Goal: Task Accomplishment & Management: Manage account settings

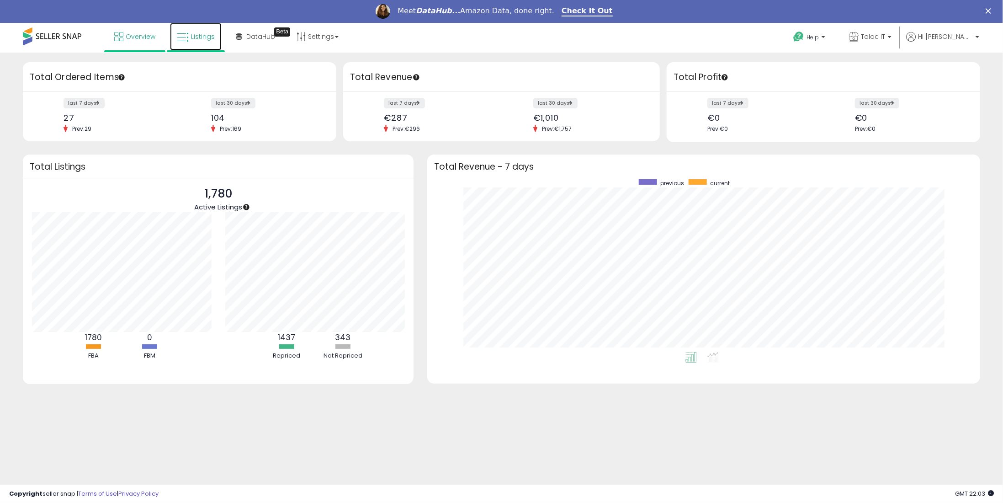
click at [190, 32] on link "Listings" at bounding box center [196, 36] width 52 height 27
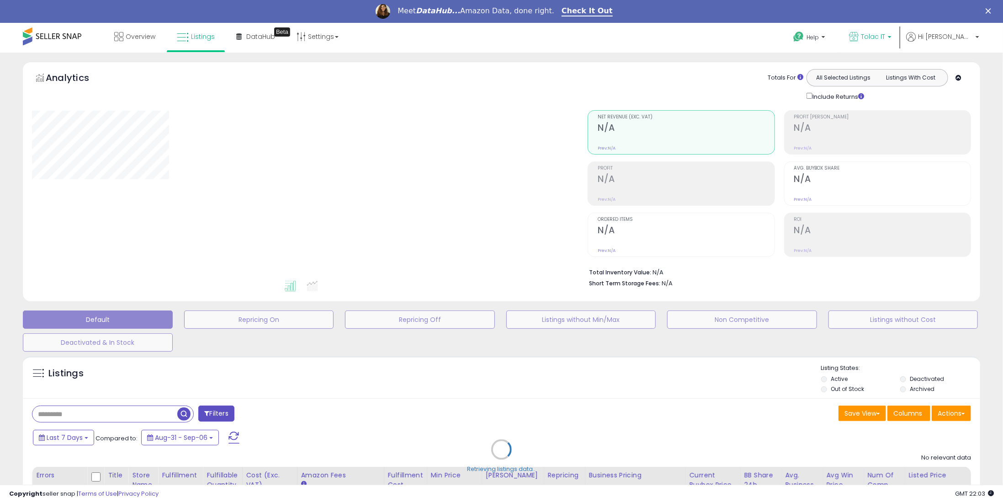
click at [885, 32] on span "Tolac IT" at bounding box center [873, 36] width 24 height 9
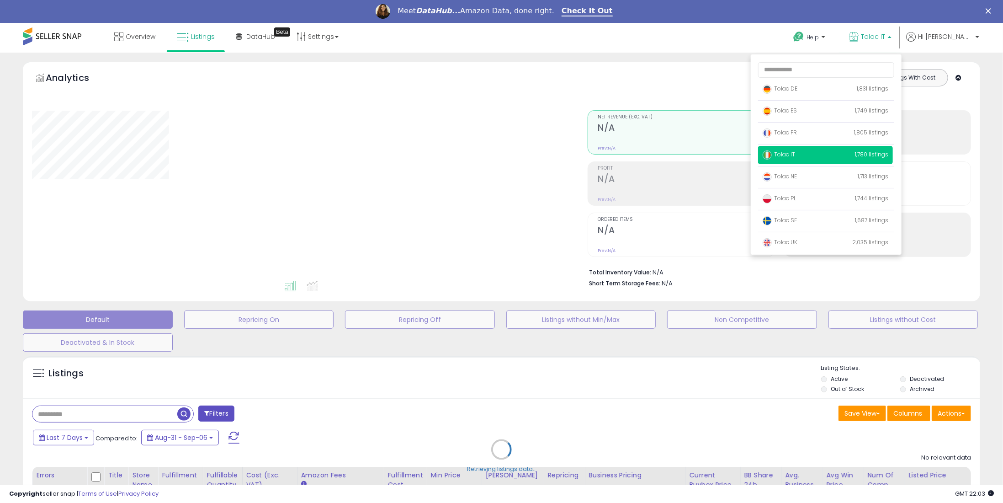
click at [778, 90] on div "Unable to login Retrieving listings data.. has not yet accepted the Terms of Us…" at bounding box center [501, 303] width 1003 height 560
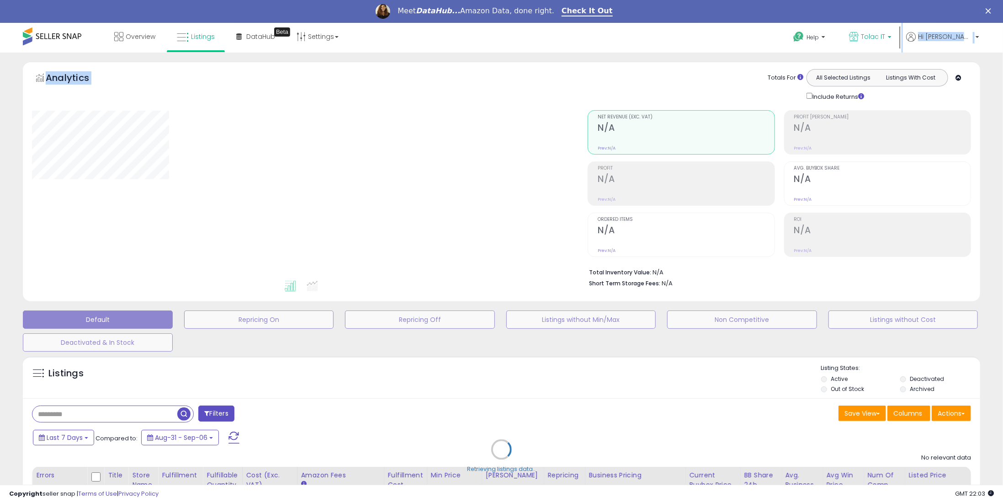
click at [885, 32] on span "Tolac IT" at bounding box center [873, 36] width 24 height 9
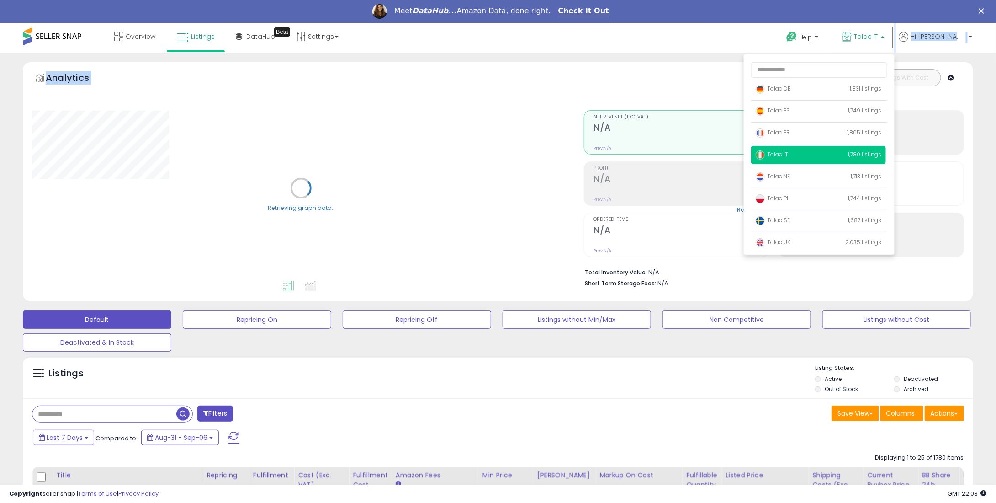
click at [878, 36] on span "Tolac IT" at bounding box center [866, 36] width 24 height 9
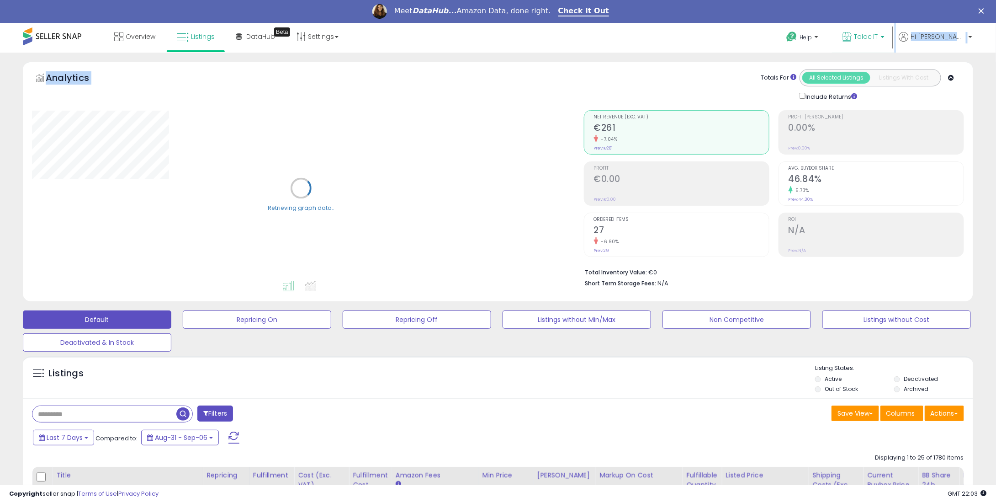
click at [878, 40] on span "Tolac IT" at bounding box center [866, 36] width 24 height 9
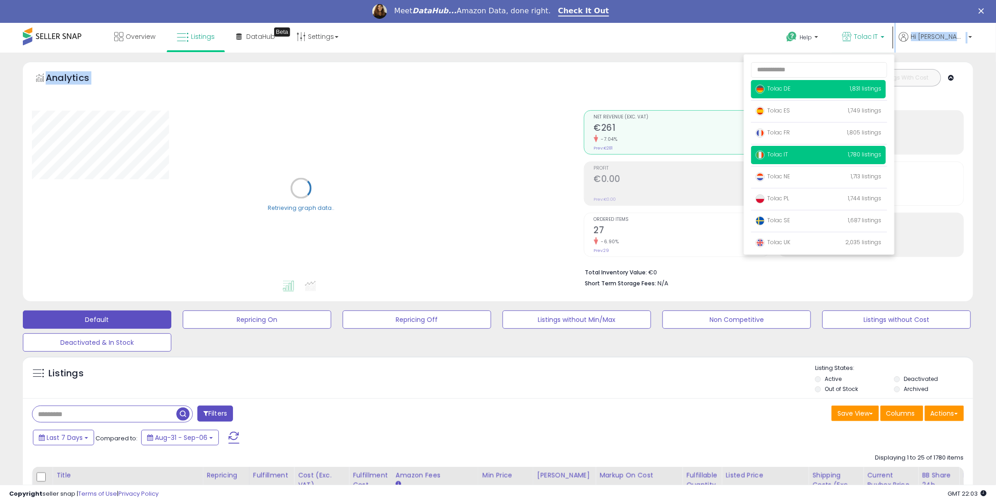
click at [823, 87] on p "Tolac DE 1,831 listings" at bounding box center [818, 89] width 135 height 18
click at [790, 92] on span "Tolac DE" at bounding box center [773, 89] width 35 height 8
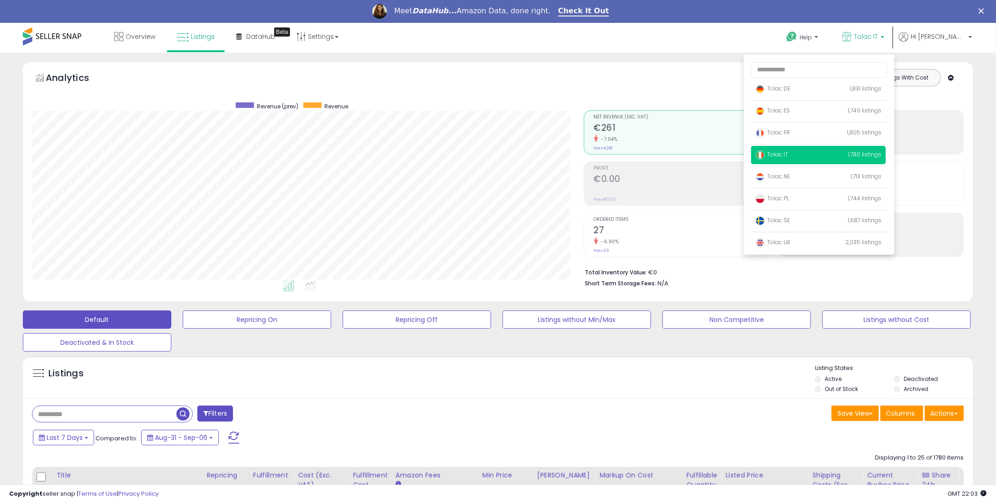
scroll to position [187, 552]
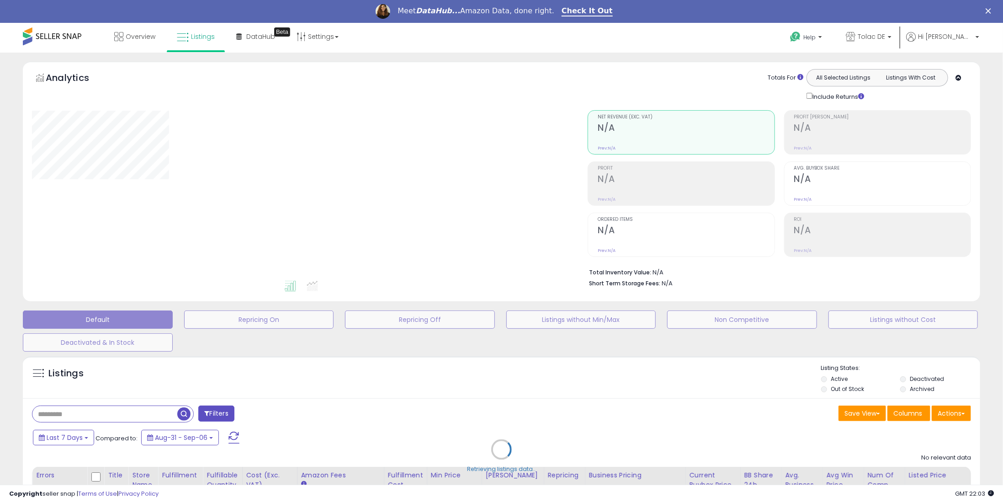
click at [67, 410] on div "Retrieving listings data.." at bounding box center [501, 455] width 971 height 208
click at [67, 416] on div "Retrieving listings data.." at bounding box center [501, 455] width 971 height 208
drag, startPoint x: 73, startPoint y: 411, endPoint x: 70, endPoint y: 417, distance: 6.5
click at [74, 411] on div "Retrieving listings data.." at bounding box center [501, 455] width 971 height 208
click at [69, 414] on div "Retrieving listings data.." at bounding box center [501, 455] width 971 height 208
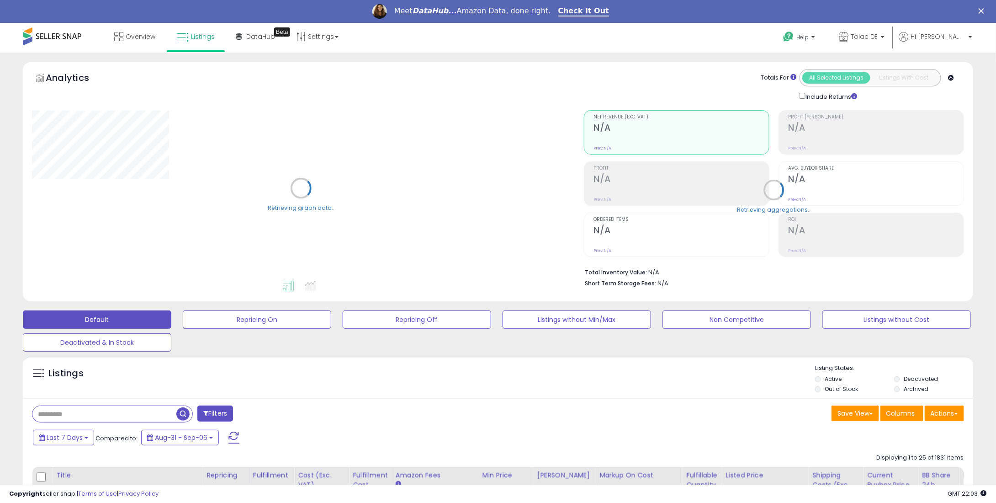
click at [80, 417] on input "text" at bounding box center [104, 414] width 144 height 16
click at [75, 414] on input "text" at bounding box center [150, 414] width 236 height 16
paste input "**********"
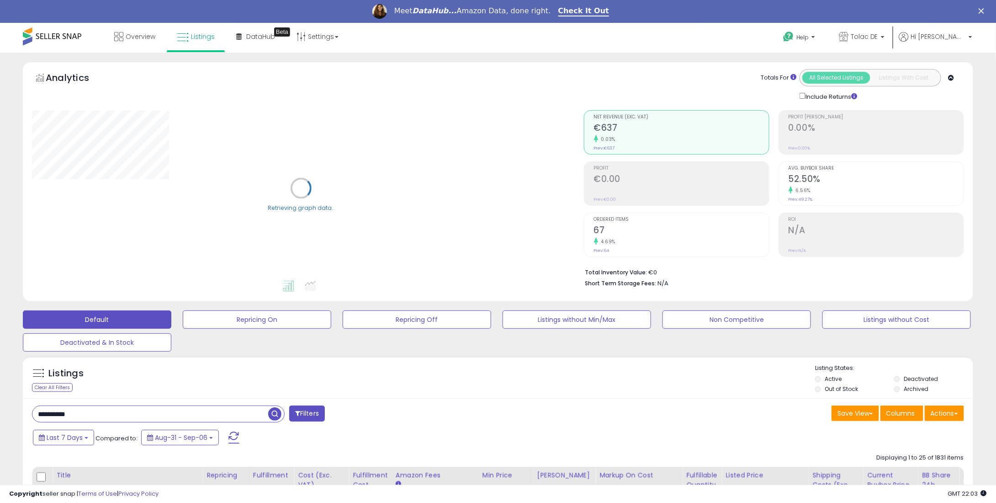
type input "**********"
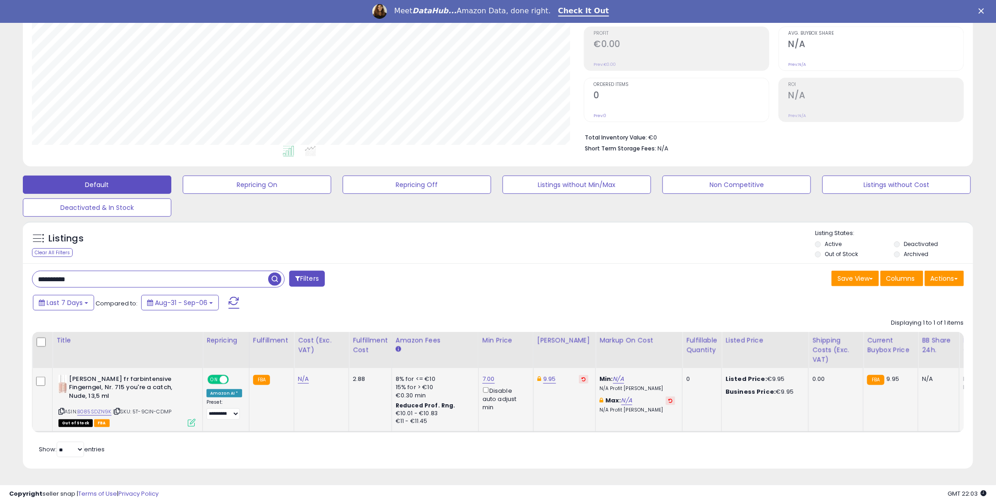
scroll to position [187, 552]
click at [582, 377] on icon at bounding box center [584, 379] width 4 height 5
click at [483, 374] on link "7.00" at bounding box center [489, 378] width 12 height 9
drag, startPoint x: 442, startPoint y: 343, endPoint x: 398, endPoint y: 339, distance: 43.6
click at [398, 339] on table "Title Repricing" at bounding box center [758, 382] width 1452 height 101
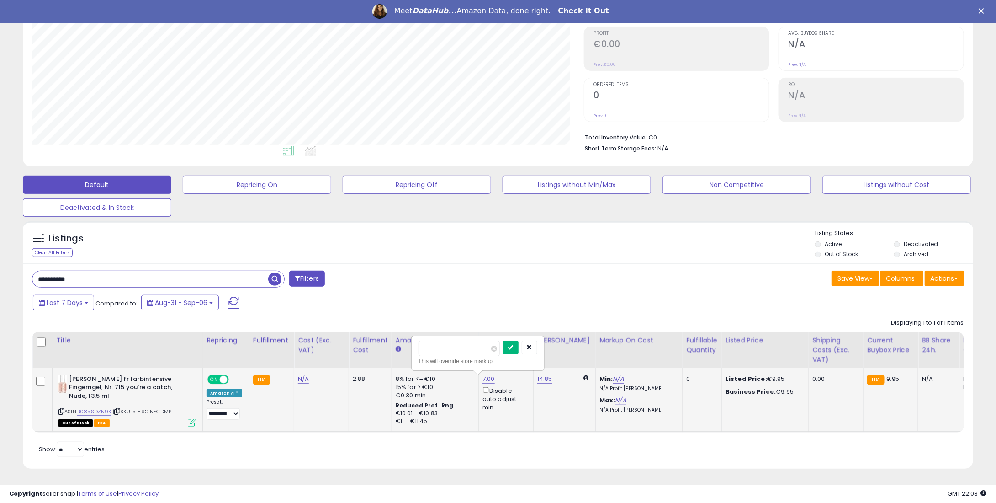
type input "**"
click at [514, 344] on icon "submit" at bounding box center [510, 346] width 5 height 5
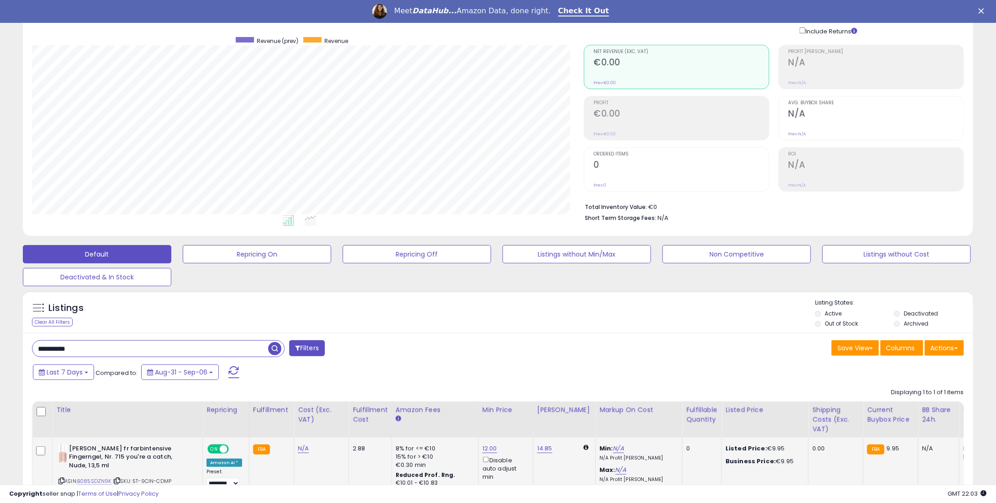
scroll to position [0, 0]
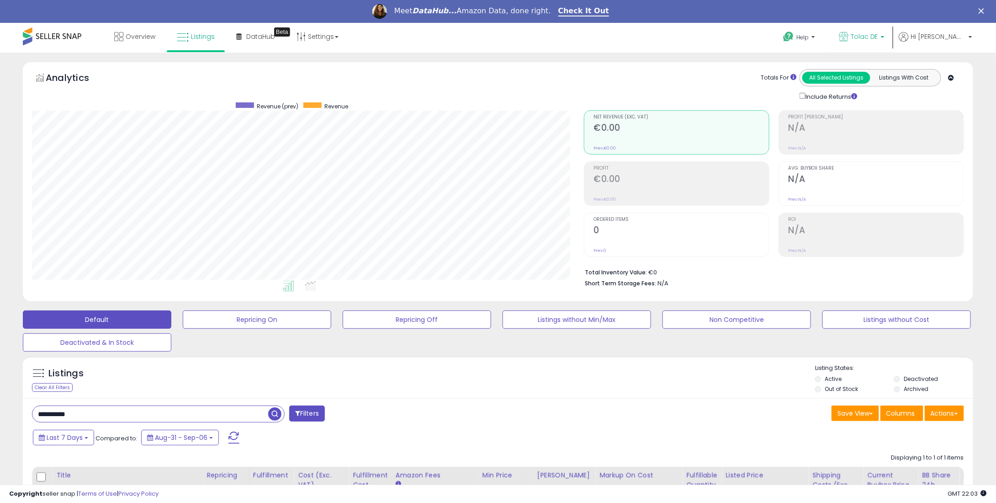
click at [884, 43] on p "Tolac DE" at bounding box center [862, 37] width 46 height 11
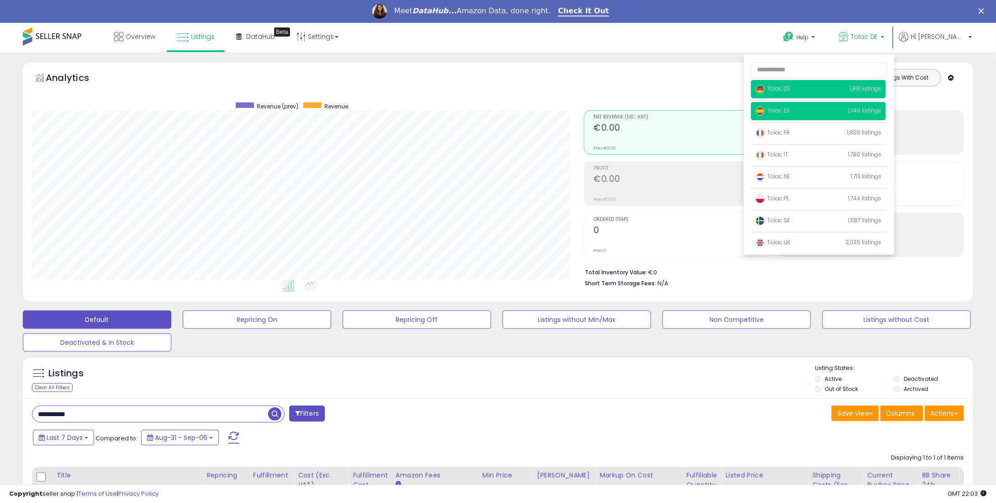
click at [790, 108] on span "Tolac ES" at bounding box center [773, 110] width 34 height 8
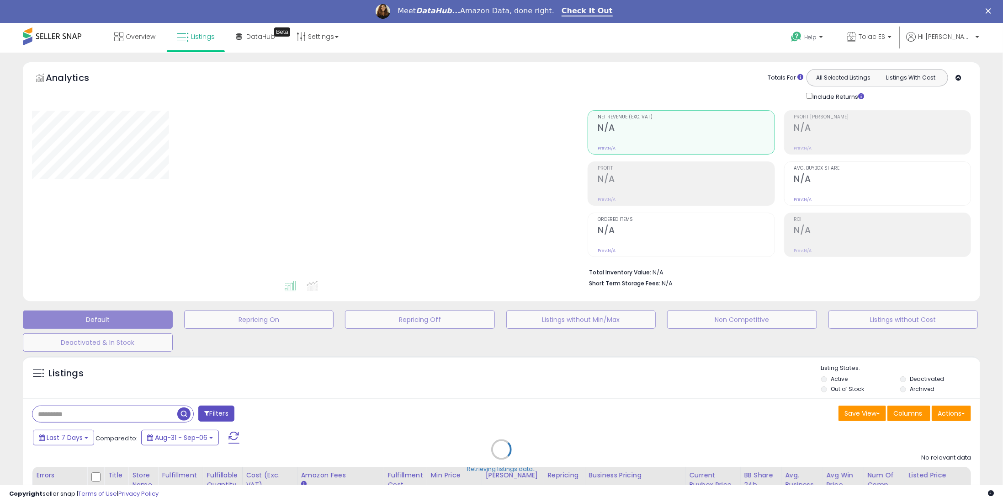
type input "**********"
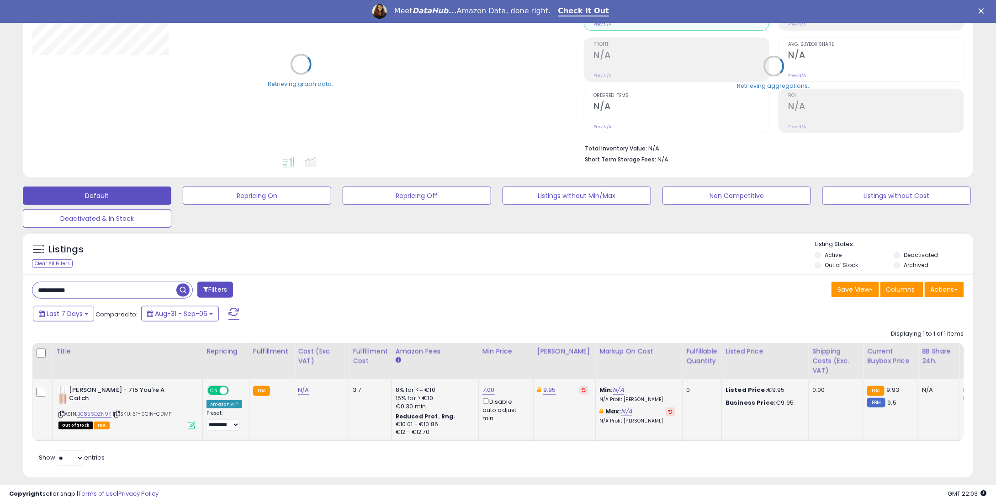
scroll to position [138, 0]
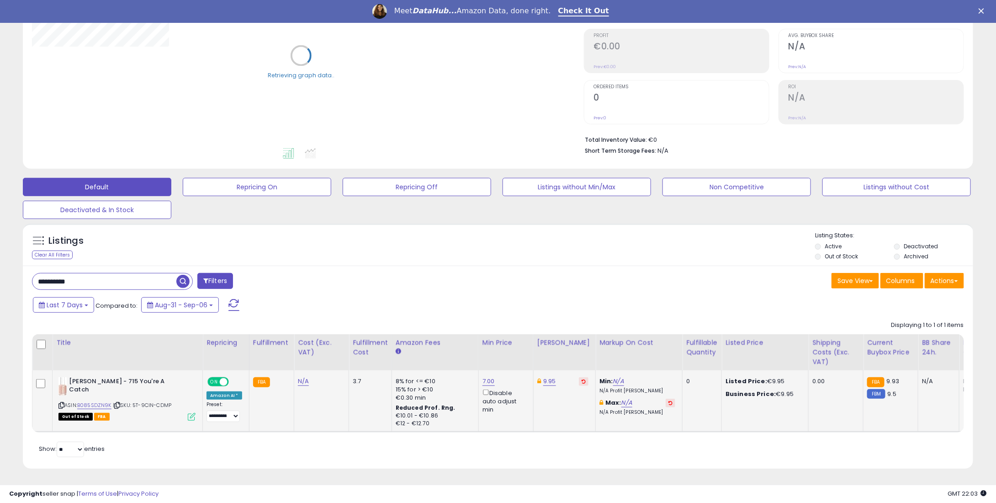
click at [573, 370] on td "9.95" at bounding box center [564, 400] width 62 height 61
click at [579, 377] on button at bounding box center [584, 381] width 10 height 9
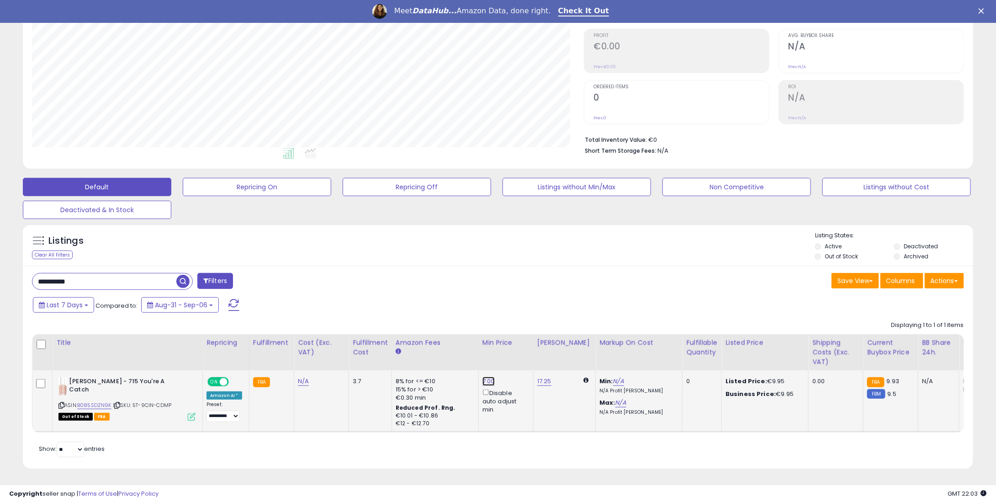
click at [483, 377] on link "7.00" at bounding box center [489, 381] width 12 height 9
drag, startPoint x: 472, startPoint y: 344, endPoint x: 423, endPoint y: 343, distance: 49.8
click at [423, 343] on input "****" at bounding box center [459, 351] width 81 height 16
type input "**"
drag, startPoint x: 521, startPoint y: 344, endPoint x: 567, endPoint y: 292, distance: 68.6
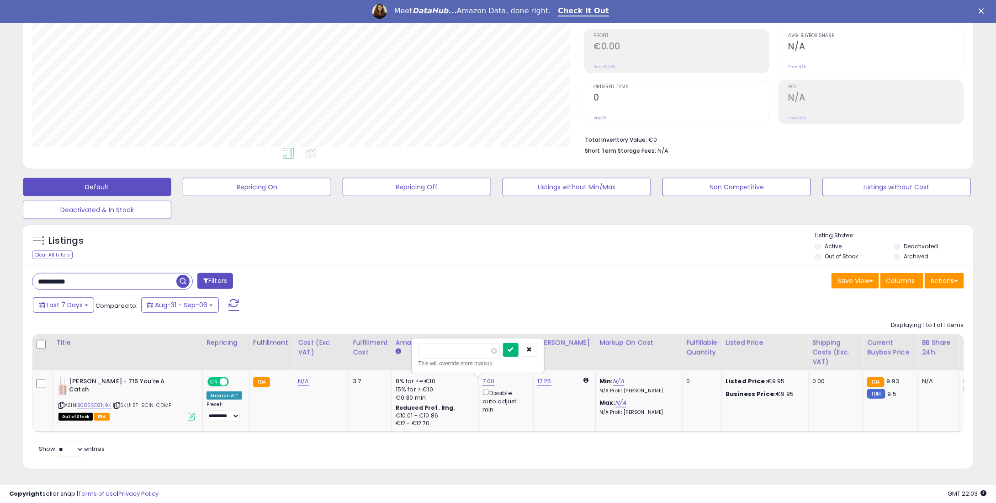
click at [514, 346] on icon "submit" at bounding box center [510, 348] width 5 height 5
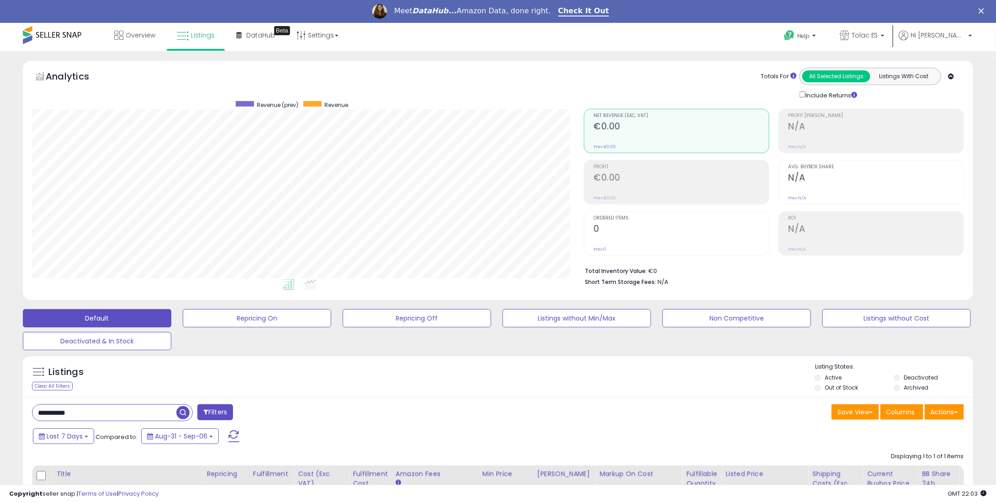
scroll to position [0, 0]
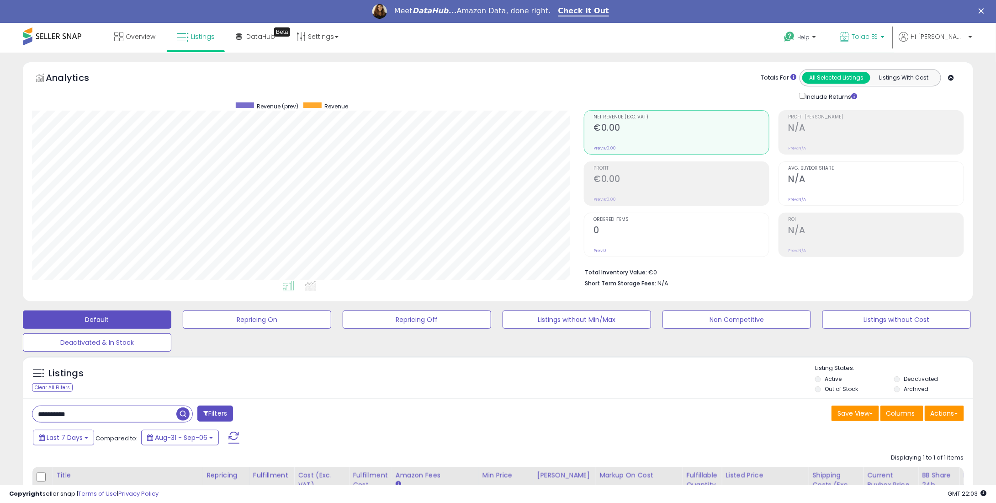
drag, startPoint x: 893, startPoint y: 39, endPoint x: 833, endPoint y: 145, distance: 121.6
click at [878, 39] on span "Tolac ES" at bounding box center [865, 36] width 27 height 9
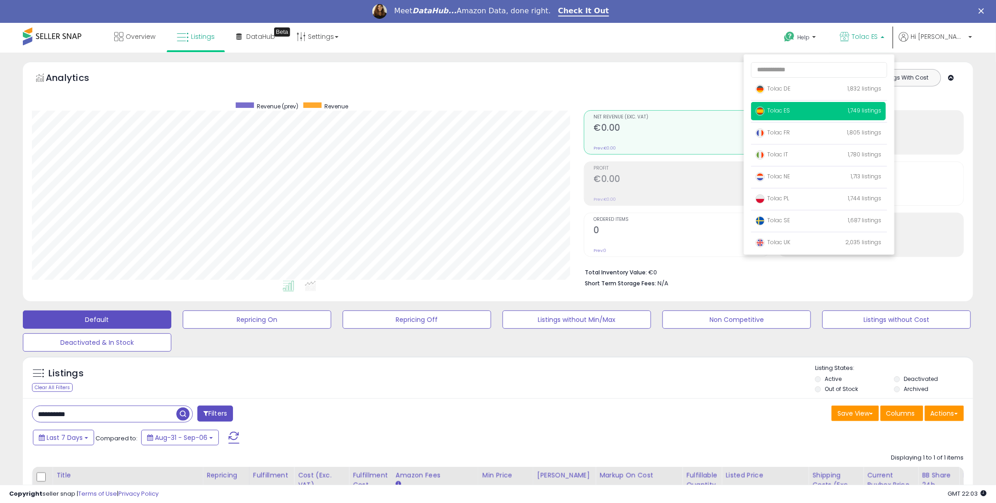
click at [799, 120] on p "Tolac ES 1,749 listings" at bounding box center [818, 111] width 135 height 18
click at [790, 128] on span "Tolac FR" at bounding box center [773, 132] width 34 height 8
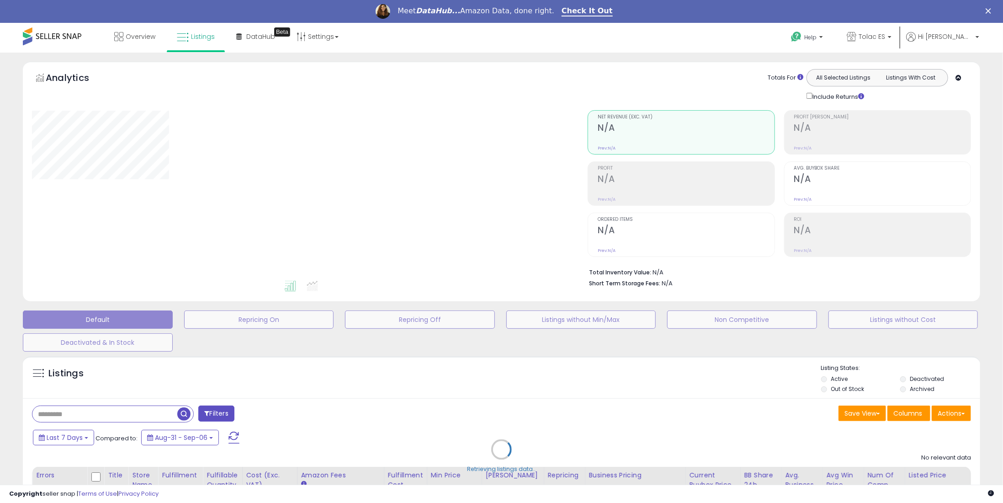
type input "**********"
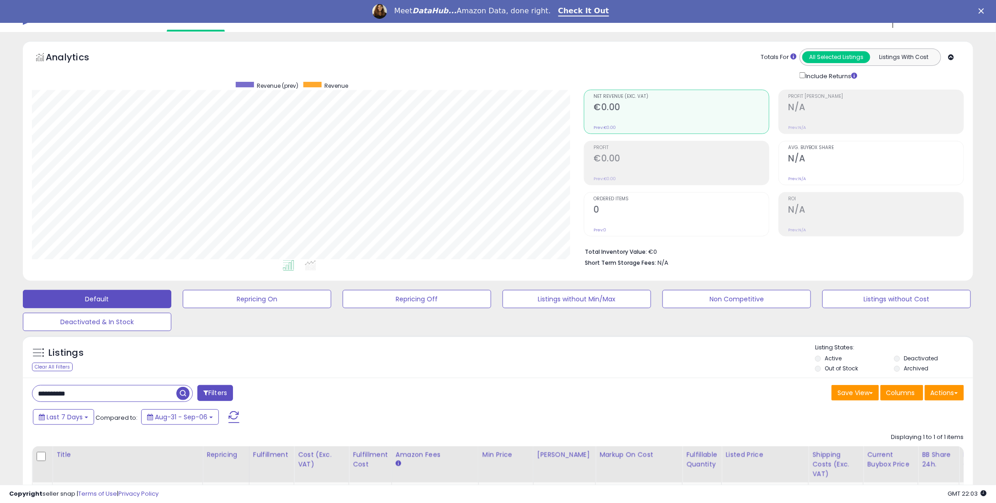
scroll to position [187, 552]
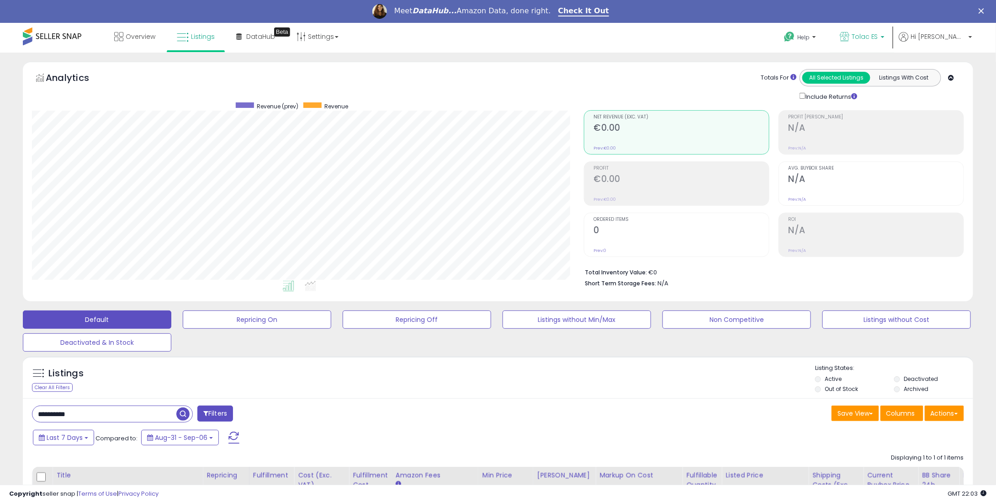
click at [880, 28] on link "Tolac ES" at bounding box center [862, 38] width 58 height 30
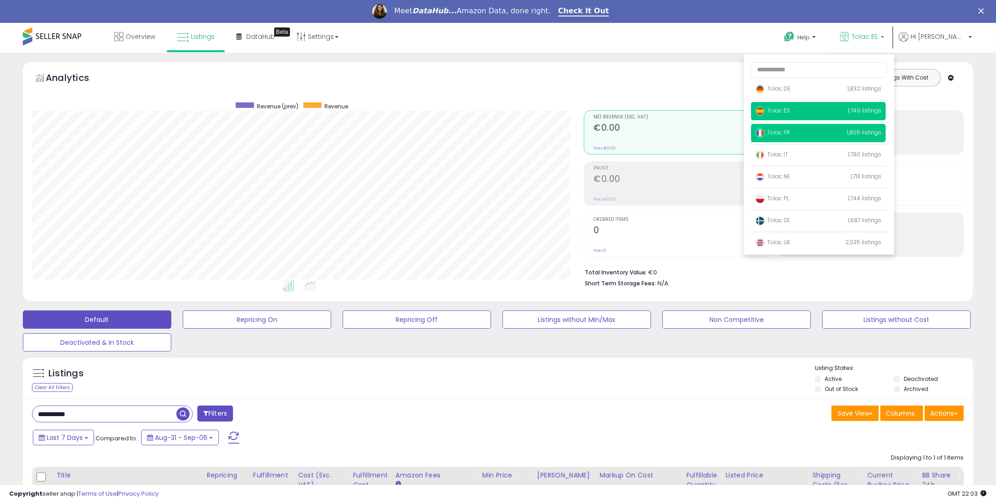
click at [790, 129] on span "Tolac FR" at bounding box center [773, 132] width 34 height 8
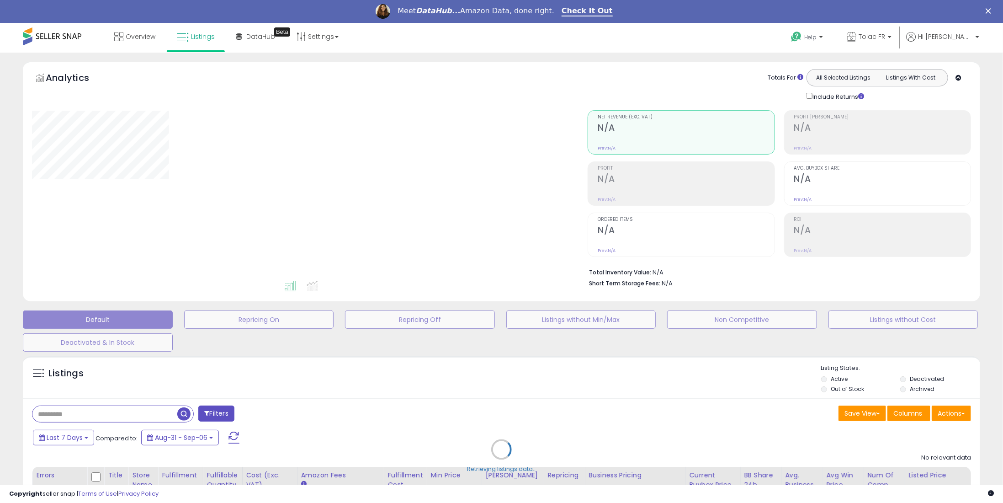
type input "**********"
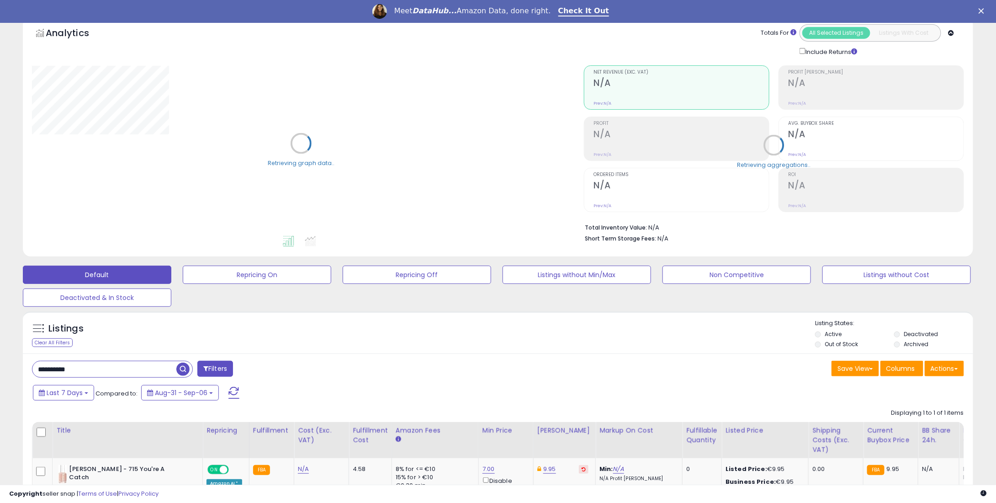
scroll to position [138, 0]
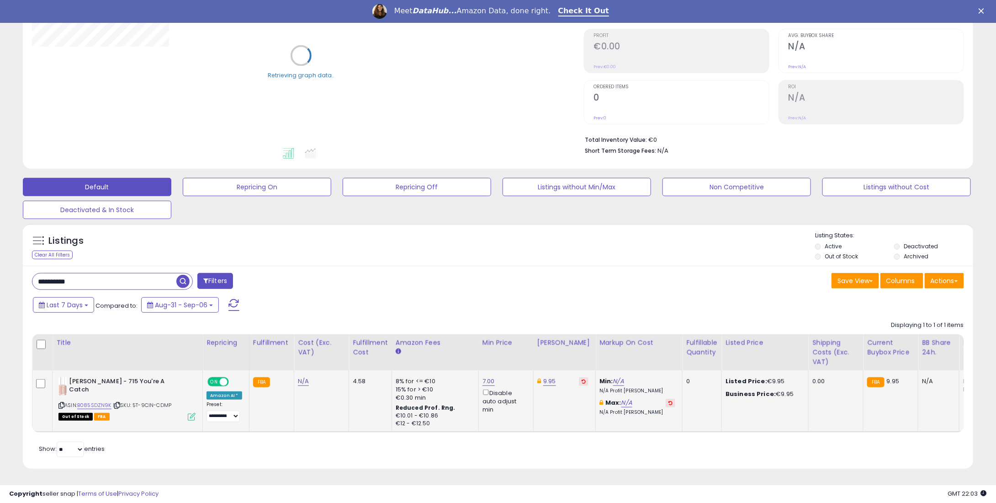
click at [576, 370] on td "9.95" at bounding box center [564, 400] width 62 height 61
drag, startPoint x: 570, startPoint y: 373, endPoint x: 562, endPoint y: 374, distance: 8.7
click at [579, 377] on button at bounding box center [584, 381] width 10 height 9
click at [490, 377] on div "7.00 Disable auto adjust min" at bounding box center [505, 395] width 44 height 37
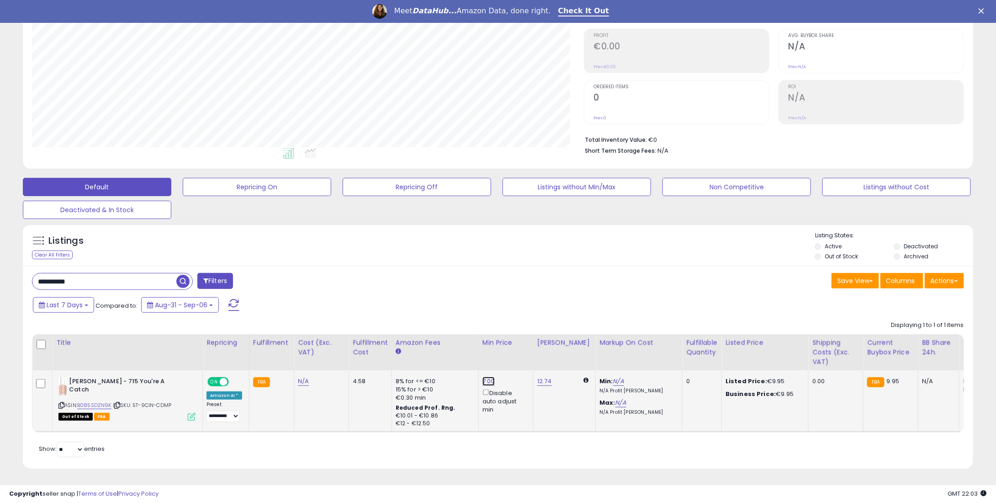
click at [488, 377] on link "7.00" at bounding box center [489, 381] width 12 height 9
drag, startPoint x: 464, startPoint y: 344, endPoint x: 304, endPoint y: 364, distance: 161.1
click at [304, 370] on tr "**********" at bounding box center [757, 400] width 1451 height 61
type input "**"
click at [519, 343] on button "submit" at bounding box center [511, 350] width 16 height 14
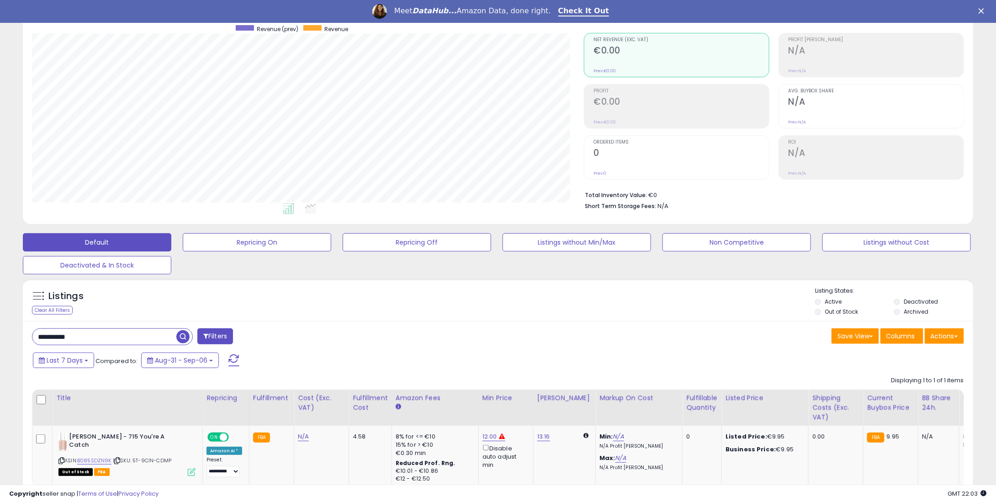
scroll to position [0, 0]
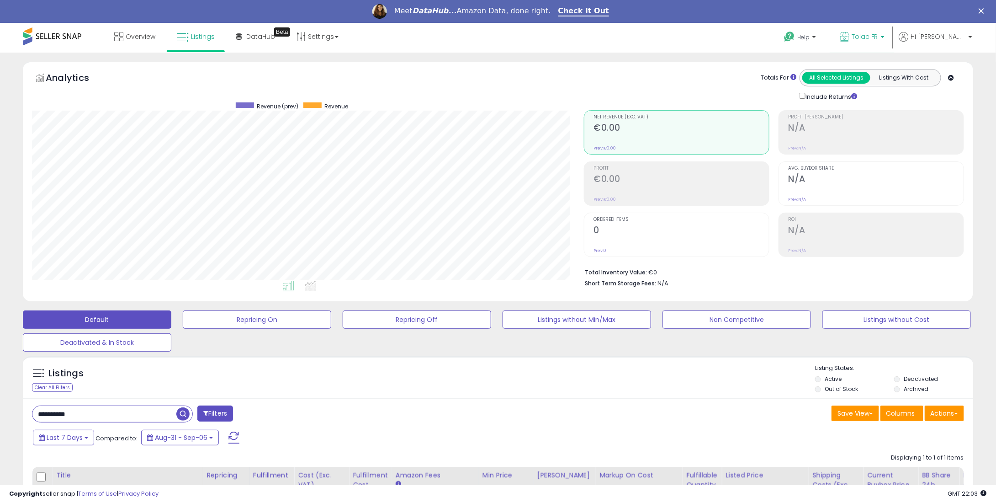
click at [885, 37] on p "Tolac FR" at bounding box center [862, 37] width 45 height 11
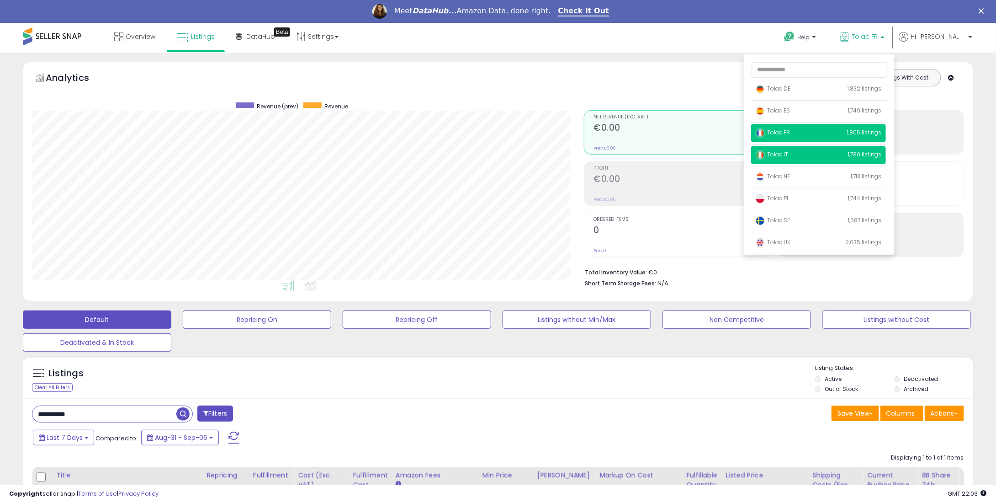
click at [788, 150] on span "Tolac IT" at bounding box center [772, 154] width 32 height 8
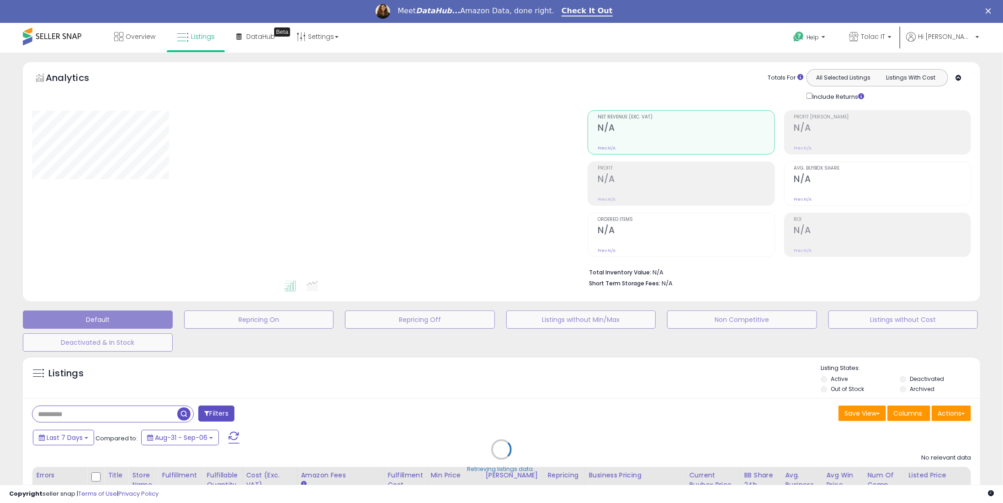
type input "**********"
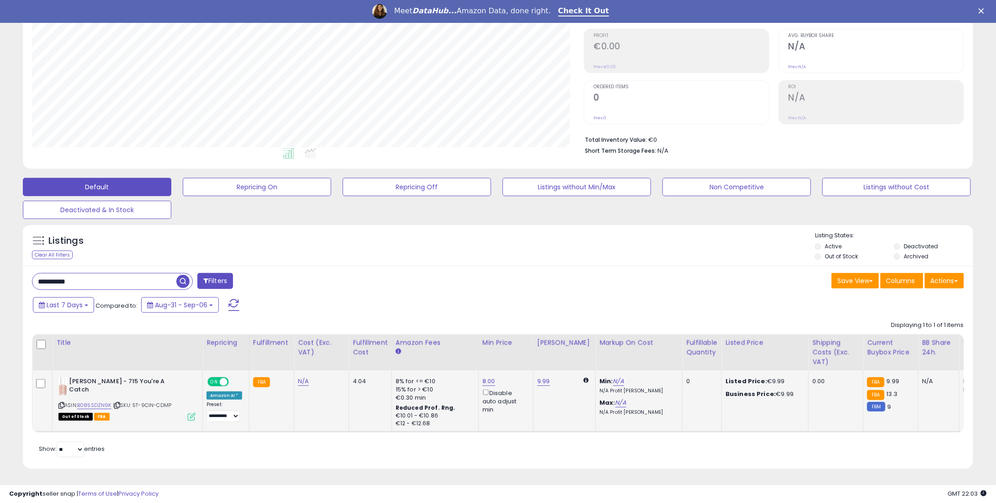
scroll to position [187, 552]
click at [542, 377] on link "9.99" at bounding box center [543, 381] width 13 height 9
drag, startPoint x: 509, startPoint y: 348, endPoint x: 443, endPoint y: 344, distance: 65.9
click at [443, 344] on table "Title Repricing" at bounding box center [758, 383] width 1452 height 98
type input "**"
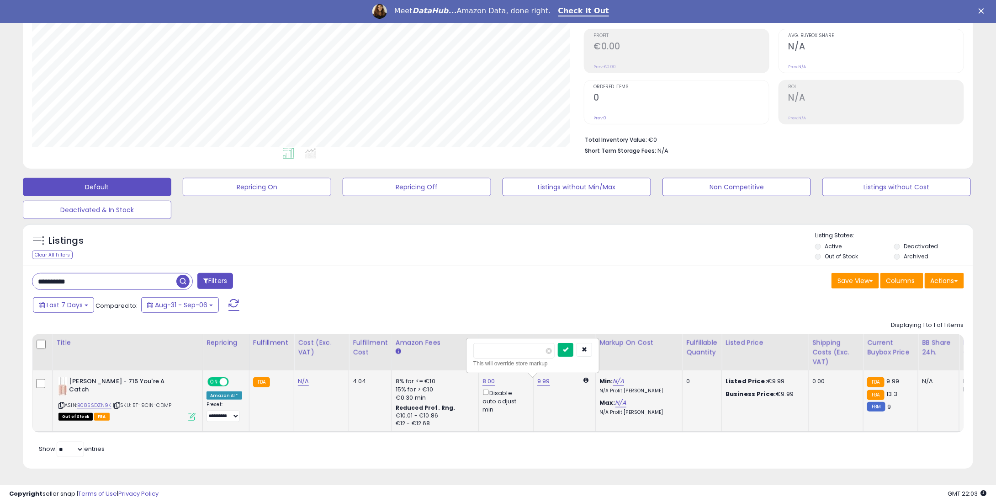
click at [568, 346] on icon "submit" at bounding box center [565, 348] width 5 height 5
click at [483, 377] on link "8.00" at bounding box center [489, 381] width 13 height 9
drag, startPoint x: 446, startPoint y: 337, endPoint x: 488, endPoint y: 339, distance: 41.6
click at [393, 344] on table "Title Repricing" at bounding box center [758, 383] width 1452 height 98
type input "**"
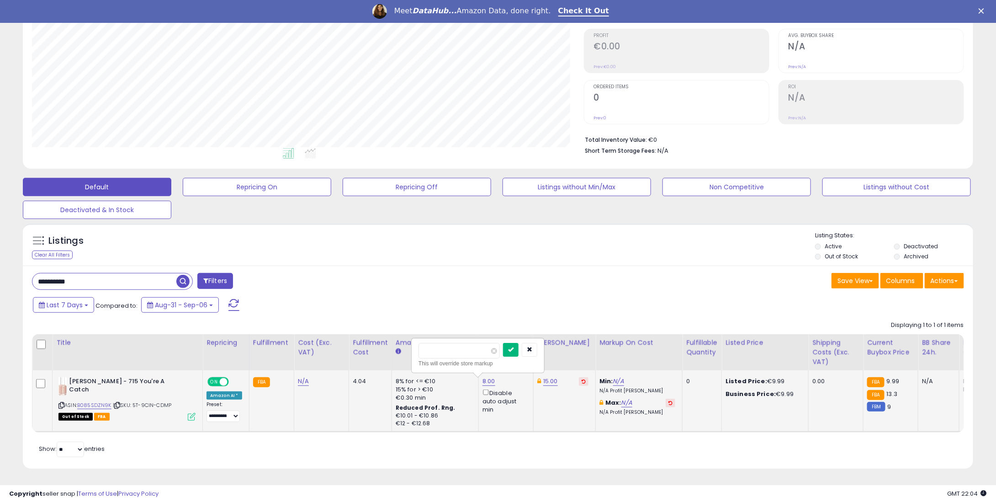
drag, startPoint x: 523, startPoint y: 341, endPoint x: 517, endPoint y: 342, distance: 5.6
click at [517, 343] on button "submit" at bounding box center [511, 350] width 16 height 14
